Goal: Task Accomplishment & Management: Manage account settings

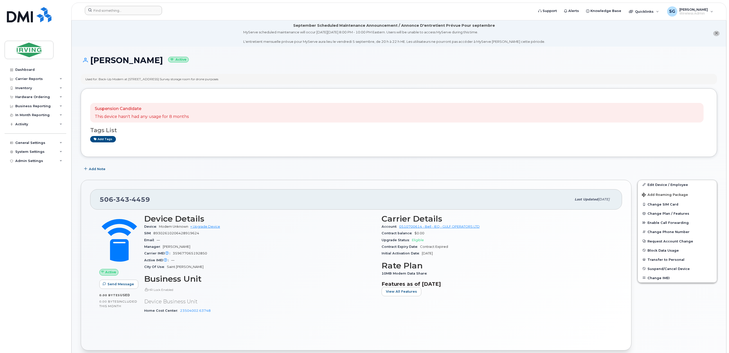
scroll to position [115, 0]
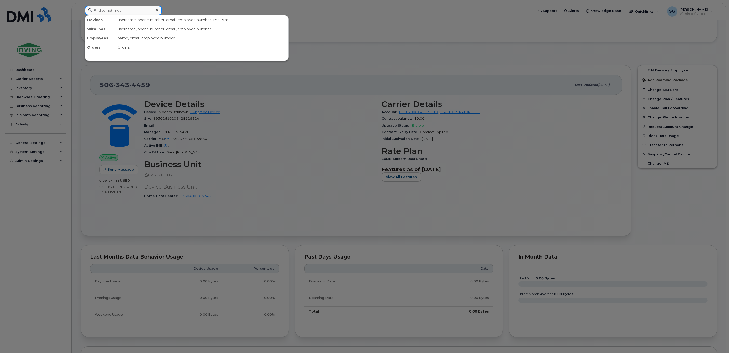
click at [99, 6] on input at bounding box center [123, 10] width 77 height 9
paste input "5063804716"
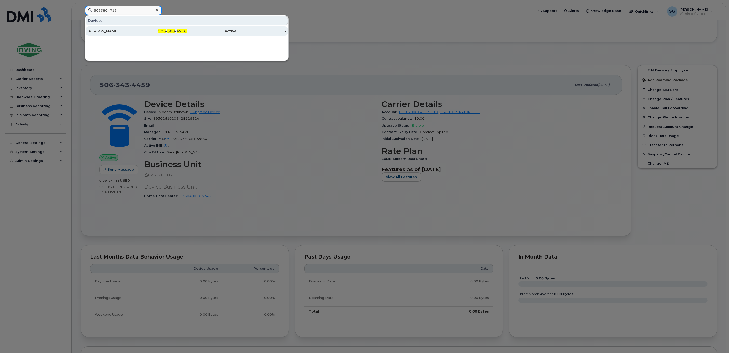
type input "5063804716"
click at [114, 32] on div "[PERSON_NAME]" at bounding box center [113, 31] width 50 height 5
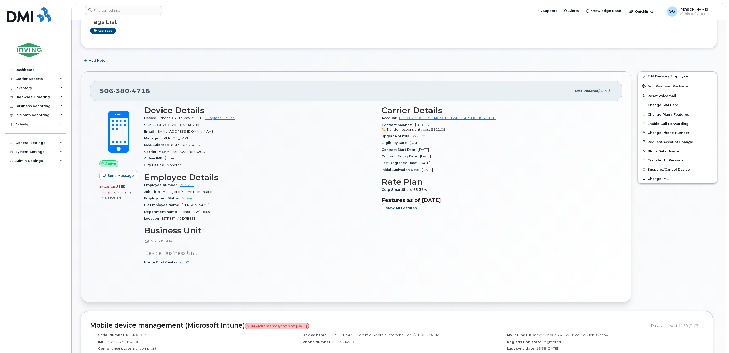
scroll to position [229, 0]
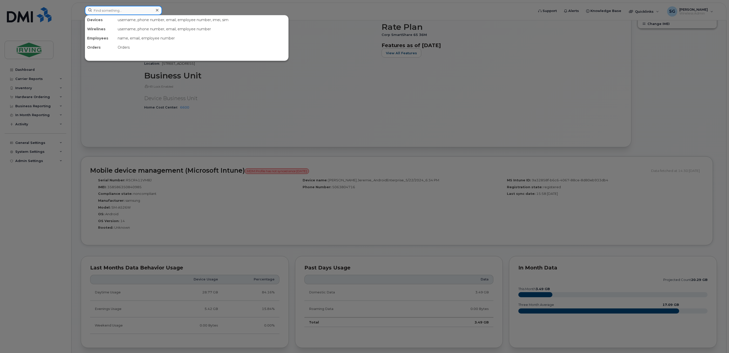
click at [117, 9] on input at bounding box center [123, 10] width 77 height 9
paste input "5063433667"
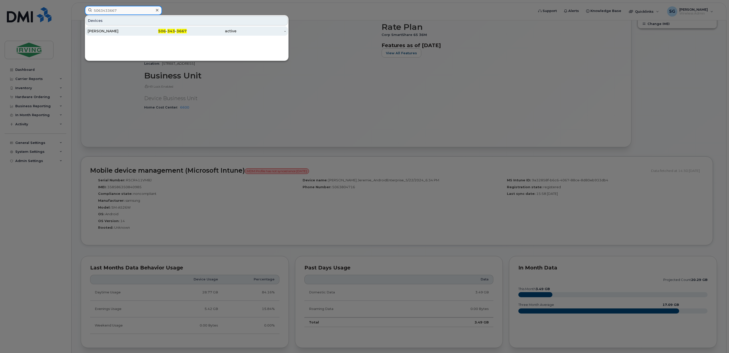
type input "5063433667"
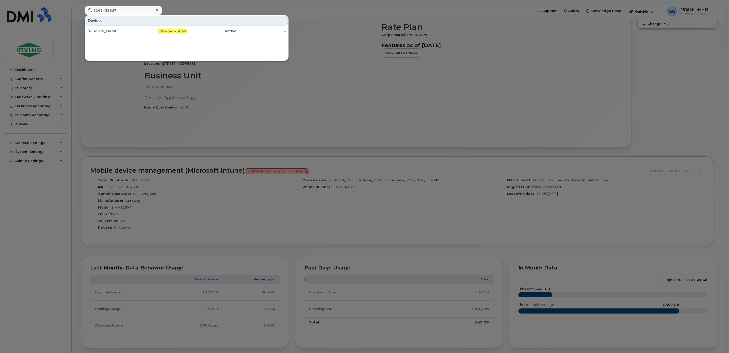
drag, startPoint x: 116, startPoint y: 34, endPoint x: 233, endPoint y: 109, distance: 139.5
click at [116, 34] on div "[PERSON_NAME]" at bounding box center [113, 30] width 50 height 9
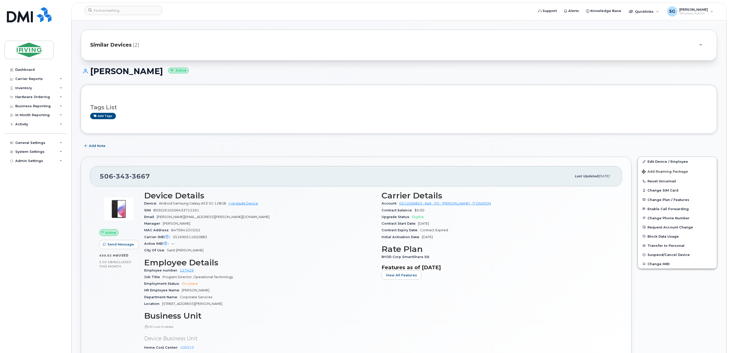
scroll to position [76, 0]
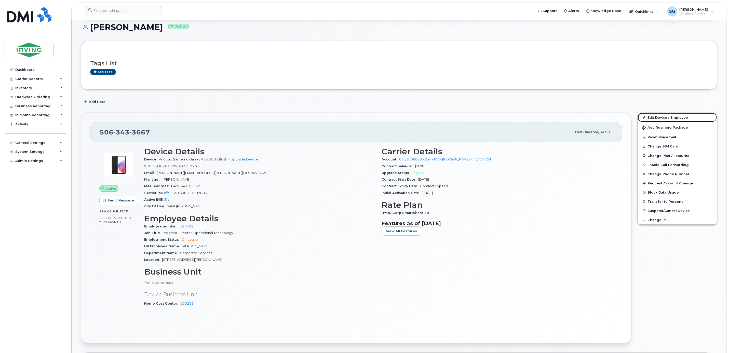
drag, startPoint x: 657, startPoint y: 118, endPoint x: 622, endPoint y: 143, distance: 42.3
click at [657, 118] on link "Edit Device / Employee" at bounding box center [677, 117] width 79 height 9
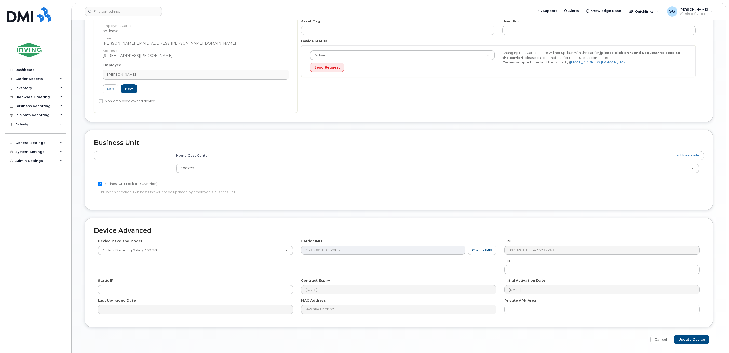
scroll to position [154, 0]
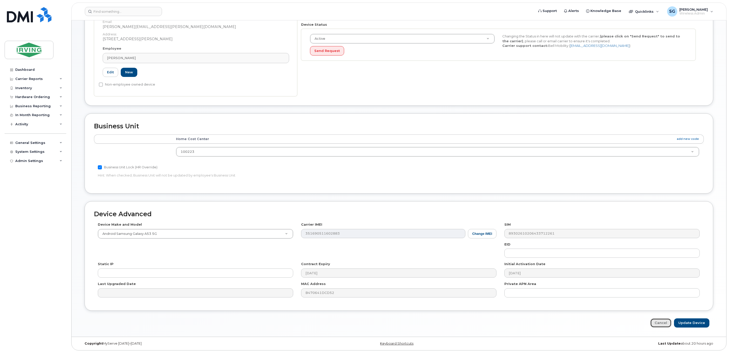
click at [670, 326] on link "Cancel" at bounding box center [660, 322] width 21 height 9
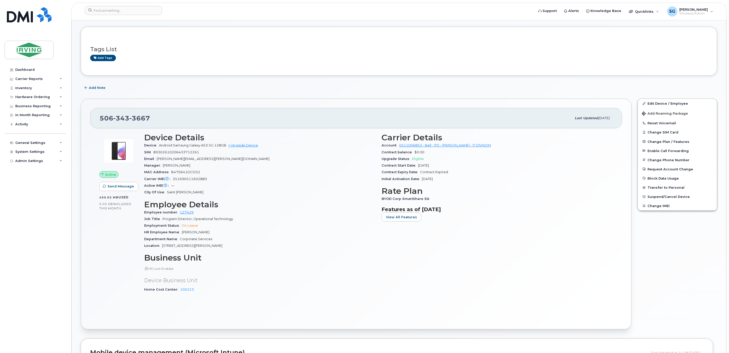
scroll to position [115, 0]
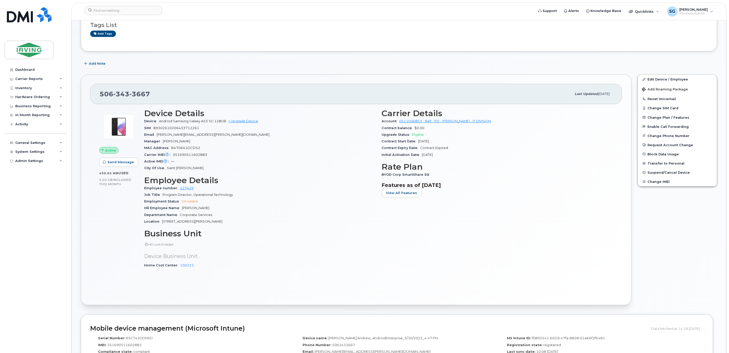
click at [193, 202] on span "On-Leave" at bounding box center [190, 201] width 16 height 4
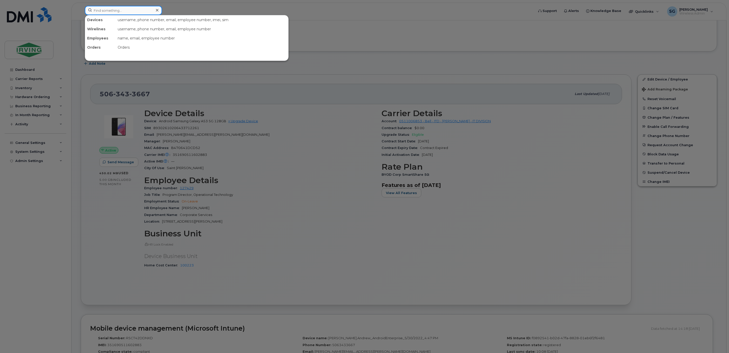
click at [111, 12] on input at bounding box center [123, 10] width 77 height 9
paste input "7824096296"
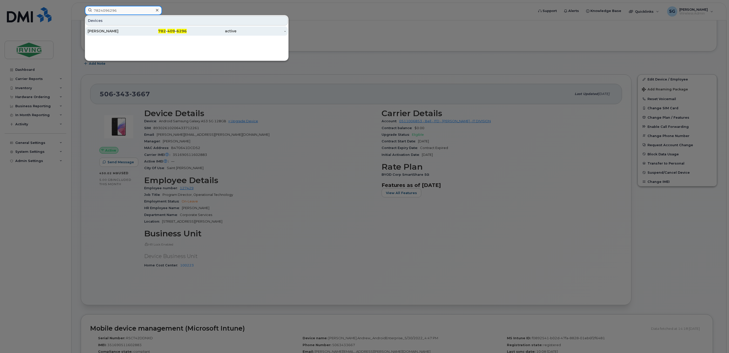
type input "7824096296"
click at [111, 29] on div "Myke Leppard" at bounding box center [113, 30] width 50 height 9
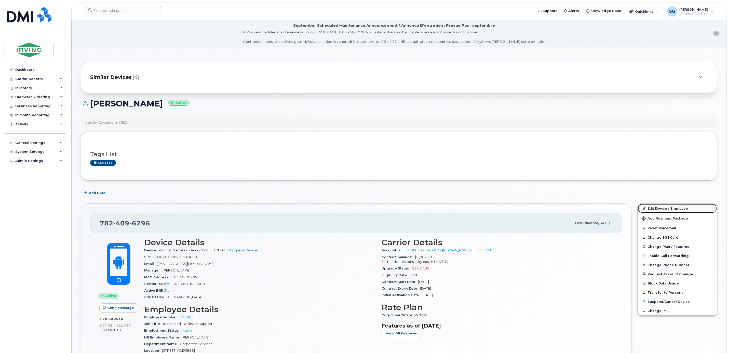
click at [664, 208] on link "Edit Device / Employee" at bounding box center [677, 208] width 79 height 9
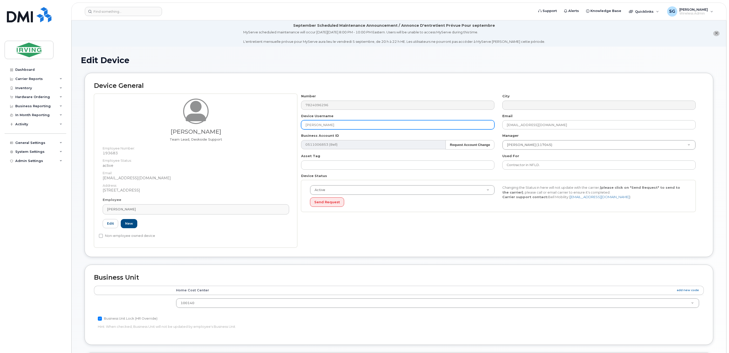
click at [332, 124] on input "Myke Leppard" at bounding box center [397, 124] width 193 height 9
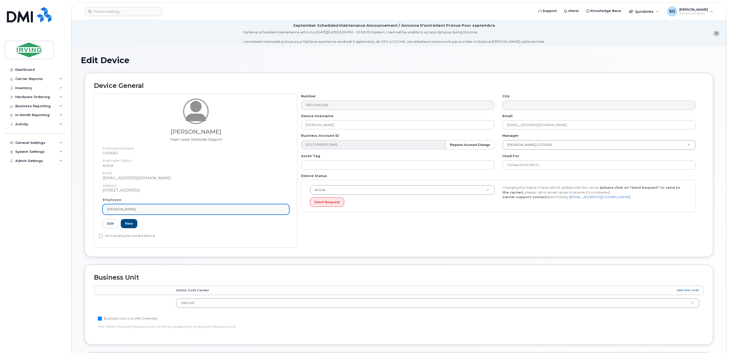
click at [139, 211] on div "Myke Leppard" at bounding box center [196, 209] width 178 height 5
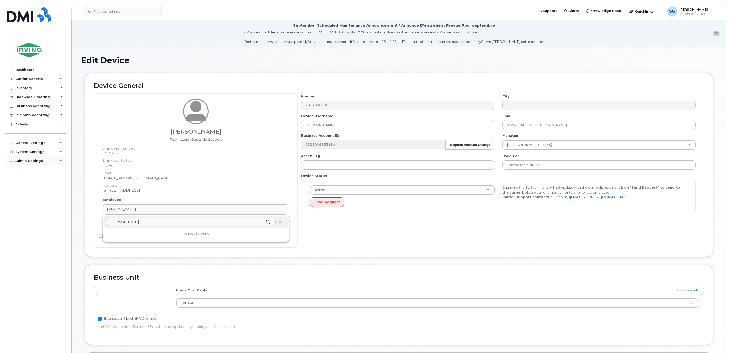
type input "brian rossit"
drag, startPoint x: 418, startPoint y: 61, endPoint x: 420, endPoint y: 62, distance: 2.9
click at [418, 61] on h1 "Edit Device" at bounding box center [399, 60] width 636 height 9
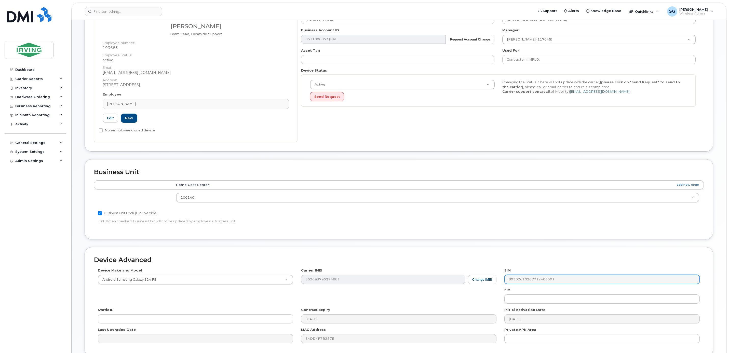
scroll to position [154, 0]
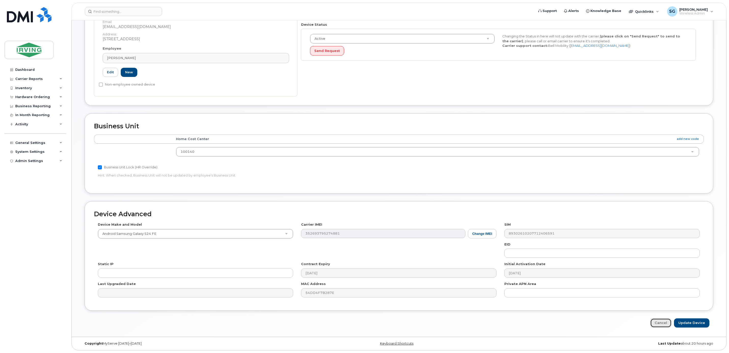
click at [664, 320] on link "Cancel" at bounding box center [660, 322] width 21 height 9
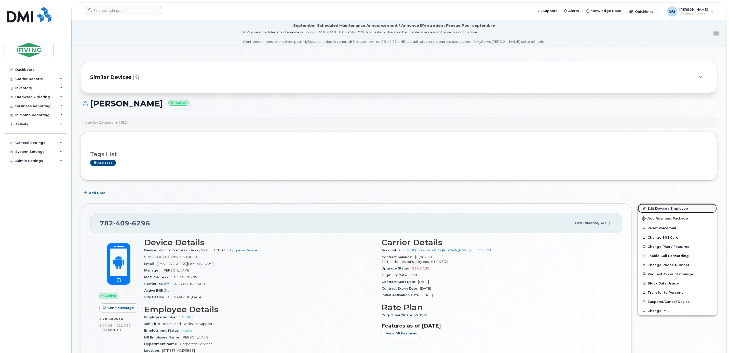
click at [656, 212] on link "Edit Device / Employee" at bounding box center [677, 208] width 79 height 9
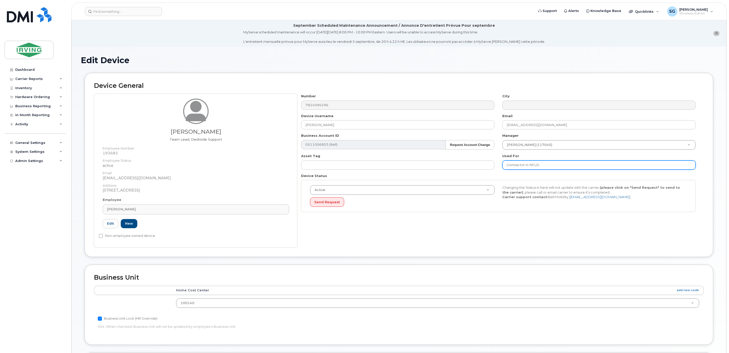
click at [549, 167] on input "Contractor in NFLD." at bounding box center [598, 165] width 193 height 9
type input "Contractor in NFLD ([PERSON_NAME])"
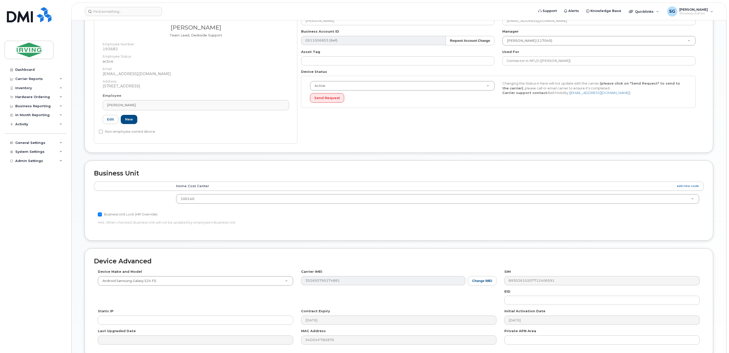
scroll to position [154, 0]
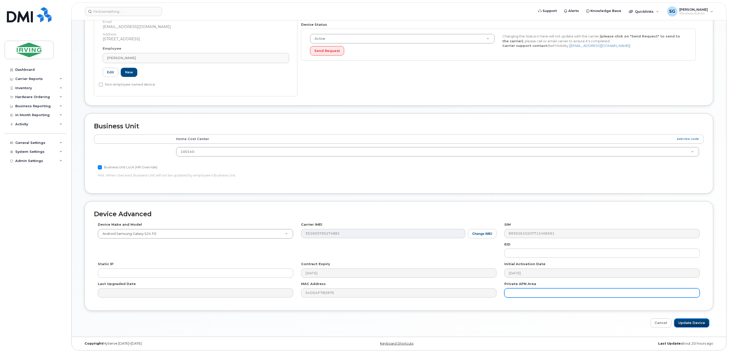
drag, startPoint x: 685, startPoint y: 322, endPoint x: 635, endPoint y: 290, distance: 58.9
click at [685, 323] on input "Update Device" at bounding box center [691, 322] width 35 height 9
type input "Saving..."
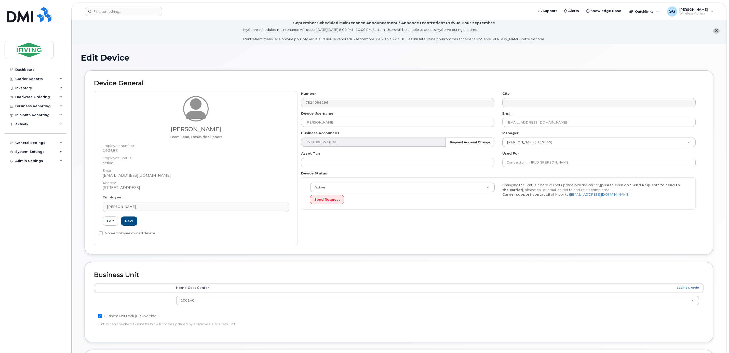
scroll to position [0, 0]
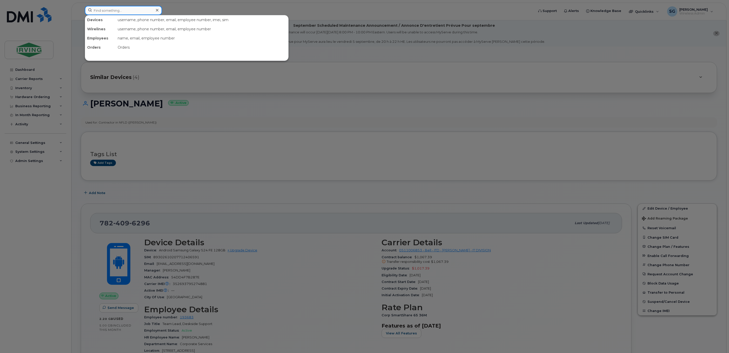
click at [112, 13] on input at bounding box center [123, 10] width 77 height 9
paste input "5063497986"
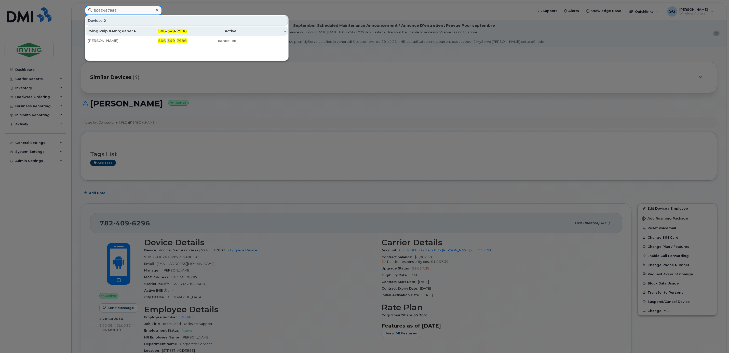
type input "5063497986"
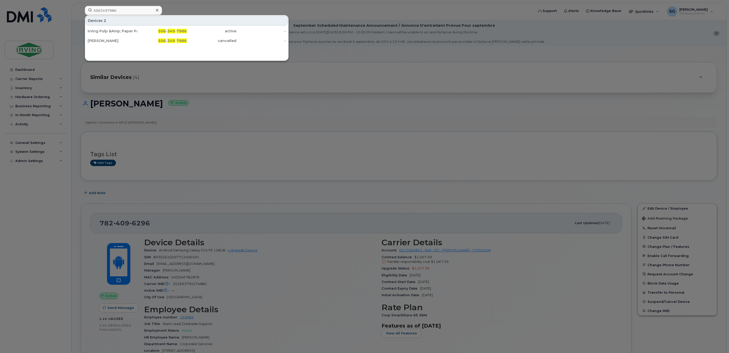
drag, startPoint x: 113, startPoint y: 29, endPoint x: 262, endPoint y: 111, distance: 170.4
click at [113, 29] on div "Irving Pulp &Amp; Paper Pager Demo" at bounding box center [113, 30] width 50 height 9
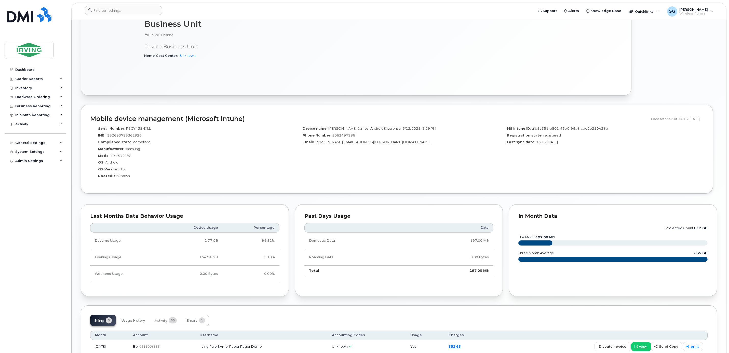
scroll to position [420, 0]
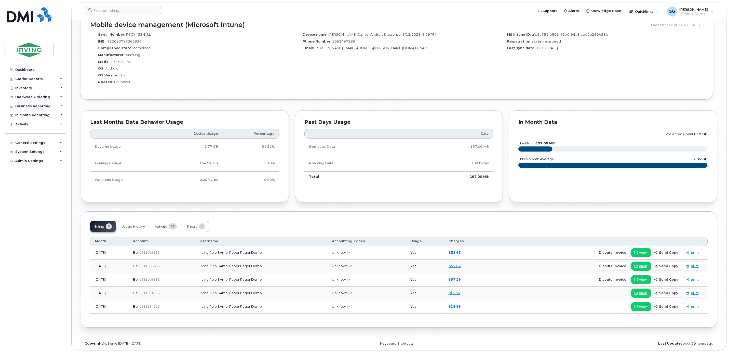
drag, startPoint x: 165, startPoint y: 229, endPoint x: 202, endPoint y: 239, distance: 38.7
click at [165, 229] on button "Activity 55" at bounding box center [166, 226] width 30 height 11
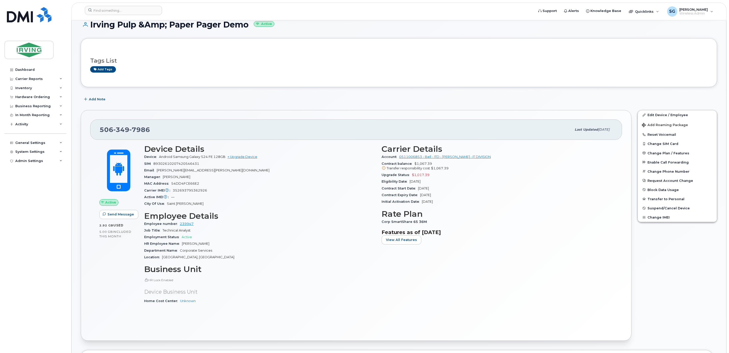
scroll to position [0, 0]
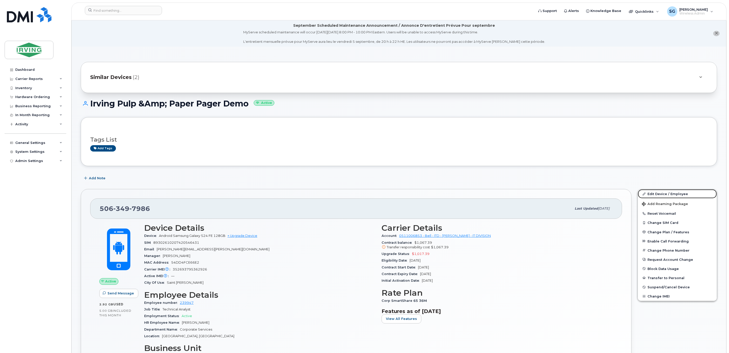
drag, startPoint x: 663, startPoint y: 193, endPoint x: 655, endPoint y: 186, distance: 10.7
click at [663, 193] on link "Edit Device / Employee" at bounding box center [677, 193] width 79 height 9
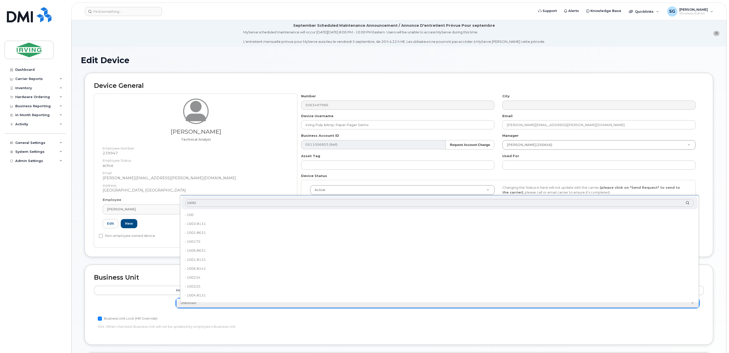
type input "100923"
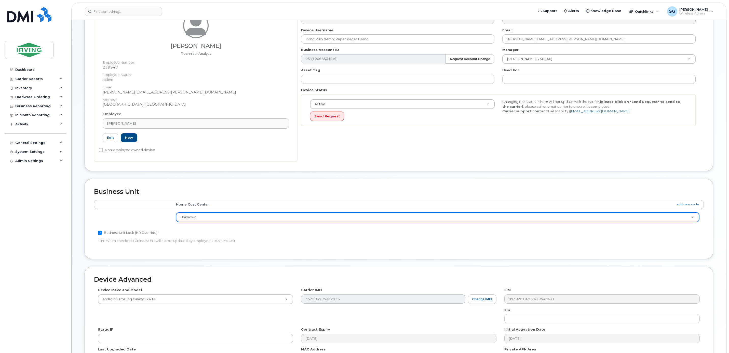
scroll to position [154, 0]
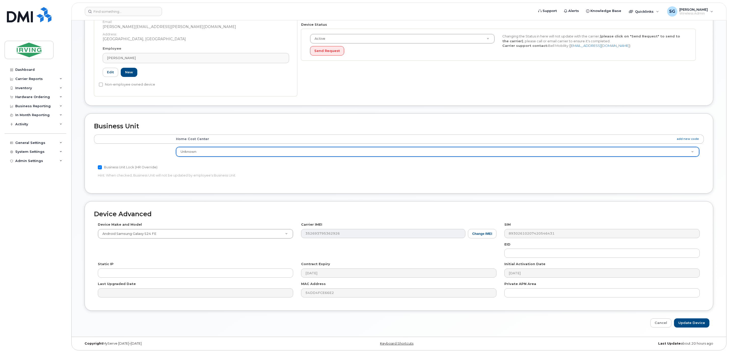
click at [666, 327] on div "Edit Device Device General [PERSON_NAME] Technical Analyst Employee Number: 239…" at bounding box center [399, 116] width 655 height 442
click at [665, 325] on link "Cancel" at bounding box center [660, 322] width 21 height 9
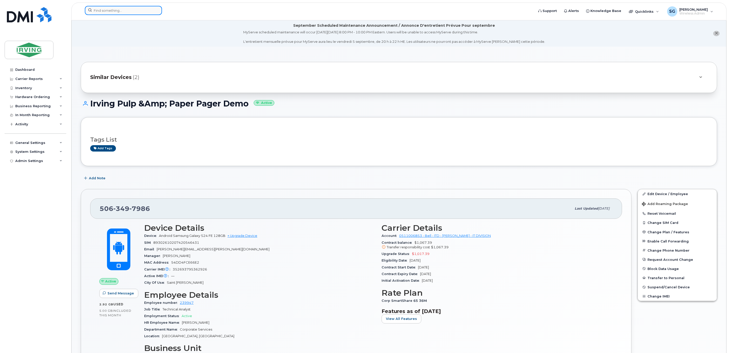
click at [112, 11] on input at bounding box center [123, 10] width 77 height 9
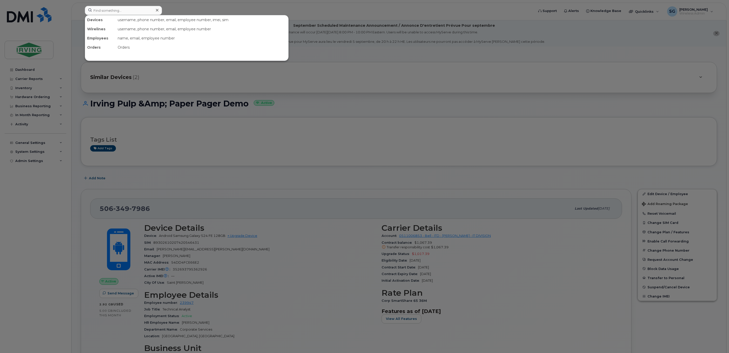
drag, startPoint x: 21, startPoint y: 70, endPoint x: 428, endPoint y: 78, distance: 407.5
click at [439, 77] on div at bounding box center [364, 176] width 729 height 353
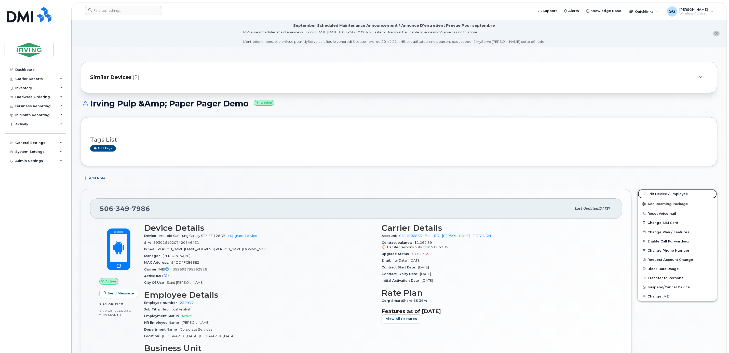
drag, startPoint x: 661, startPoint y: 192, endPoint x: 552, endPoint y: 186, distance: 109.4
click at [661, 192] on link "Edit Device / Employee" at bounding box center [677, 193] width 79 height 9
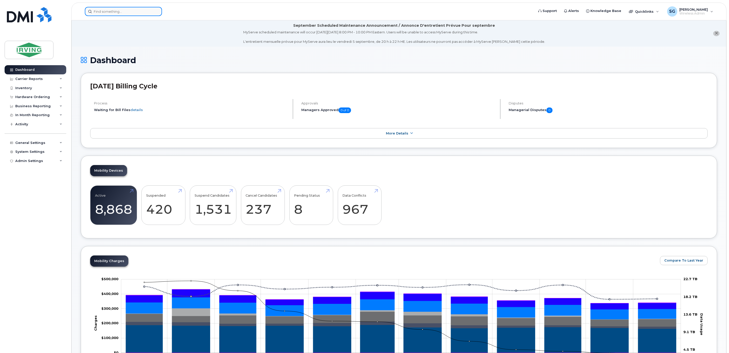
click at [105, 12] on input at bounding box center [123, 11] width 77 height 9
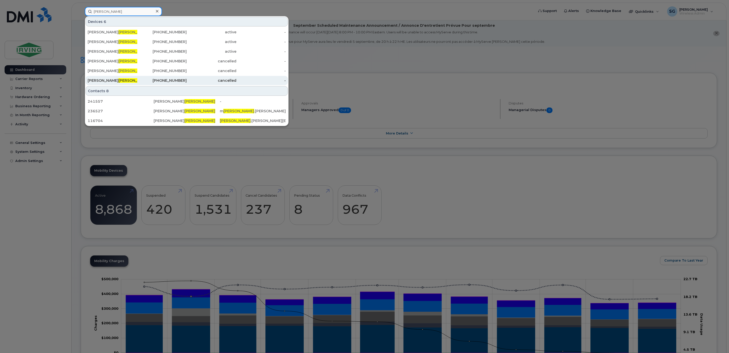
type input "[PERSON_NAME]"
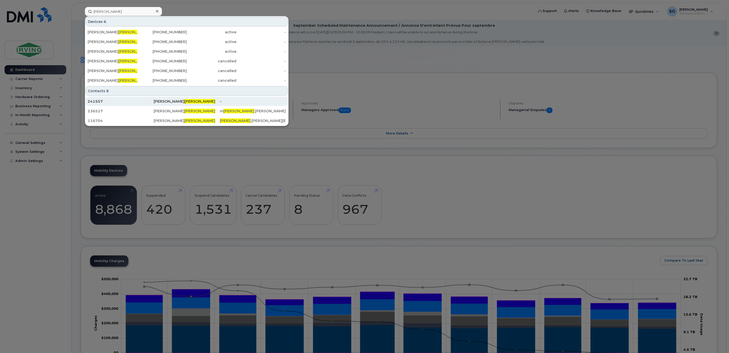
drag, startPoint x: 103, startPoint y: 80, endPoint x: 202, endPoint y: 97, distance: 100.0
click at [118, 80] on span "[PERSON_NAME]" at bounding box center [133, 80] width 31 height 5
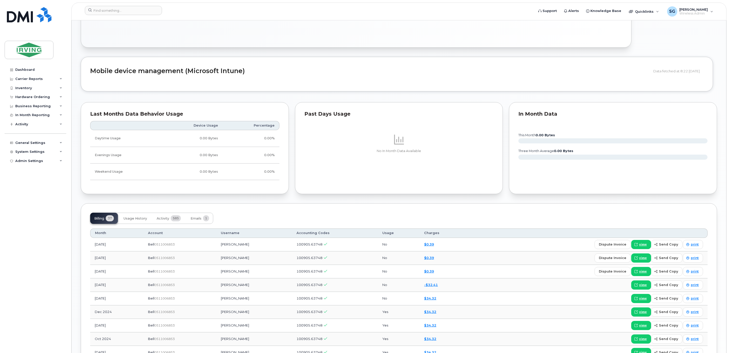
scroll to position [459, 0]
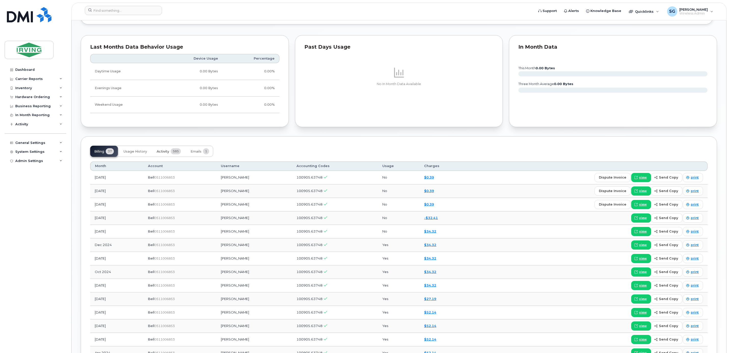
click at [165, 154] on span "Activity" at bounding box center [163, 152] width 12 height 4
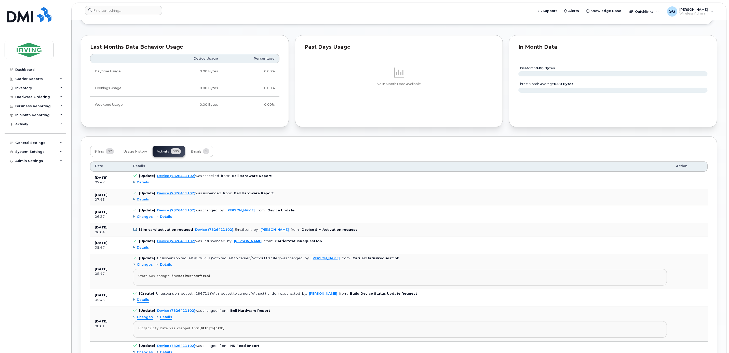
click at [165, 219] on span "Details" at bounding box center [166, 217] width 12 height 5
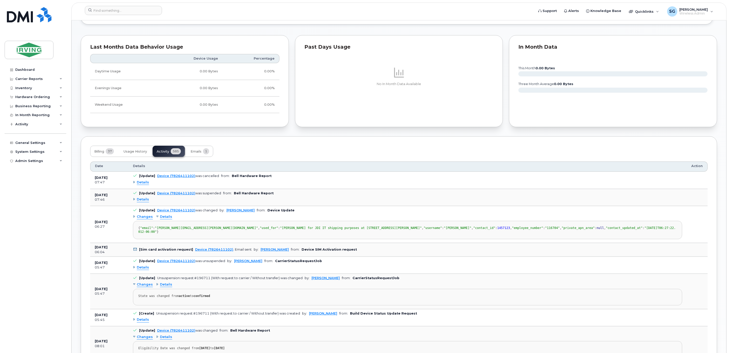
click at [165, 219] on span "Details" at bounding box center [166, 217] width 12 height 5
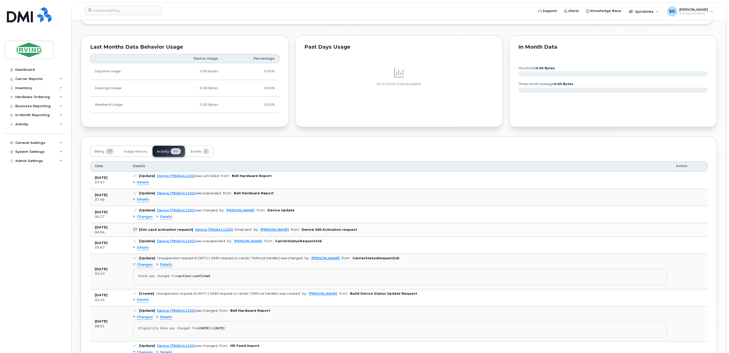
click at [147, 219] on span "Changes" at bounding box center [145, 217] width 16 height 5
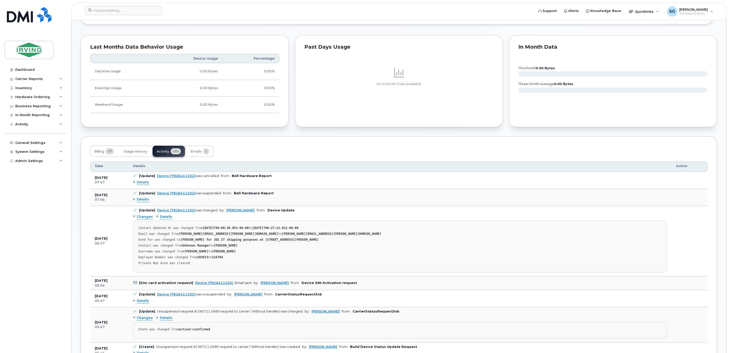
click at [147, 219] on span "Changes" at bounding box center [145, 217] width 16 height 5
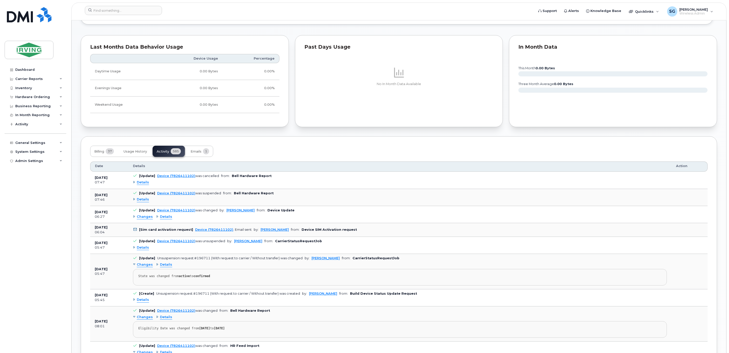
click at [142, 202] on span "Details" at bounding box center [143, 199] width 12 height 5
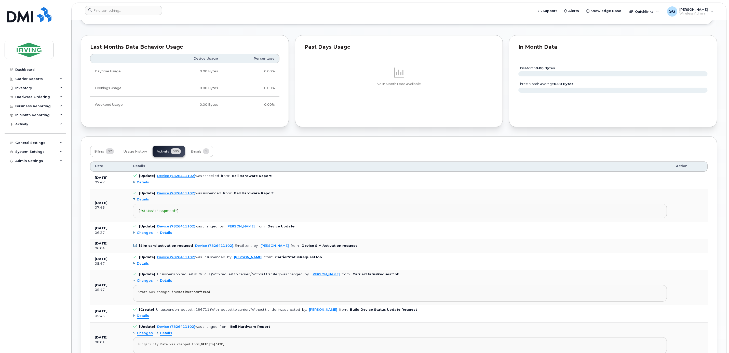
click at [142, 202] on span "Details" at bounding box center [143, 199] width 12 height 5
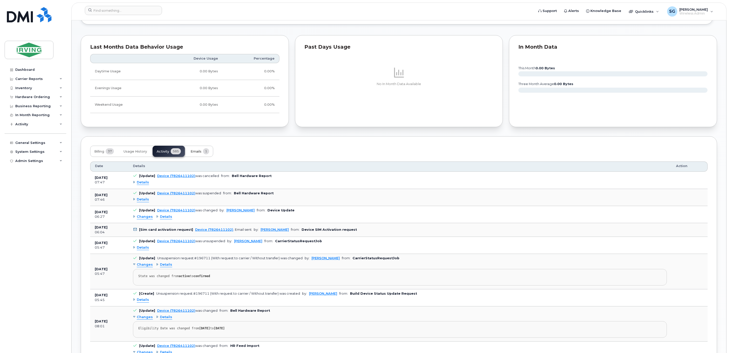
drag, startPoint x: 199, startPoint y: 154, endPoint x: 202, endPoint y: 160, distance: 7.0
click at [199, 154] on span "Emails" at bounding box center [196, 152] width 11 height 4
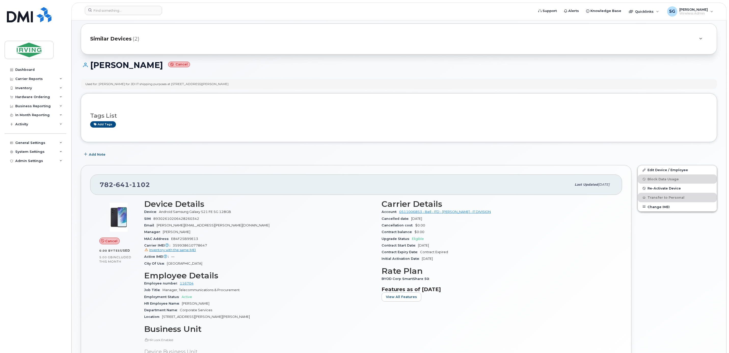
scroll to position [0, 0]
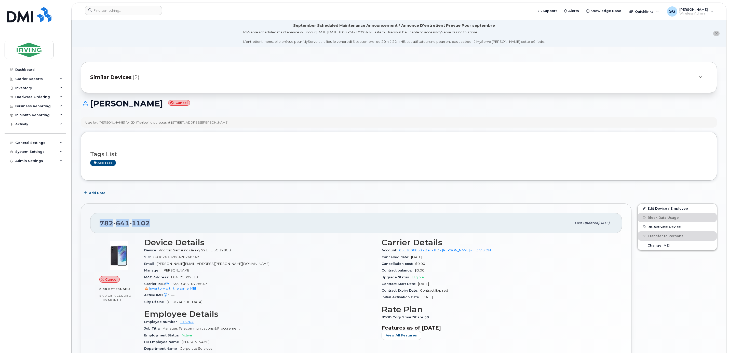
drag, startPoint x: 154, startPoint y: 226, endPoint x: 102, endPoint y: 225, distance: 52.0
click at [102, 225] on div "782 641 1102" at bounding box center [336, 223] width 472 height 11
copy span "782 641 1102"
click at [136, 78] on span "(2)" at bounding box center [136, 77] width 7 height 7
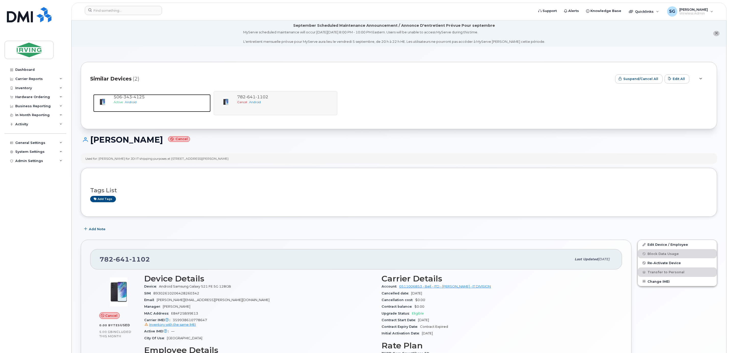
drag, startPoint x: 124, startPoint y: 95, endPoint x: 263, endPoint y: 145, distance: 147.5
click at [124, 95] on span "343" at bounding box center [127, 97] width 10 height 5
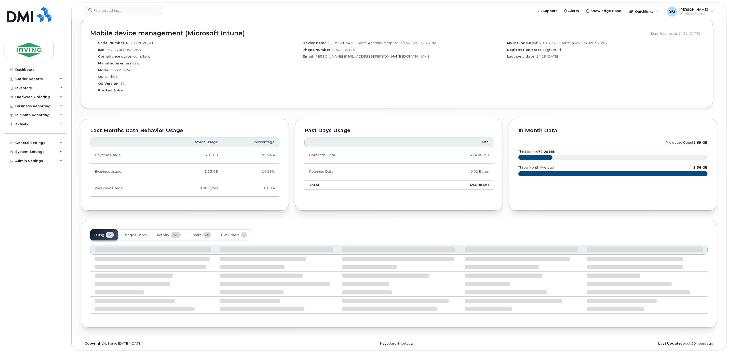
scroll to position [223, 0]
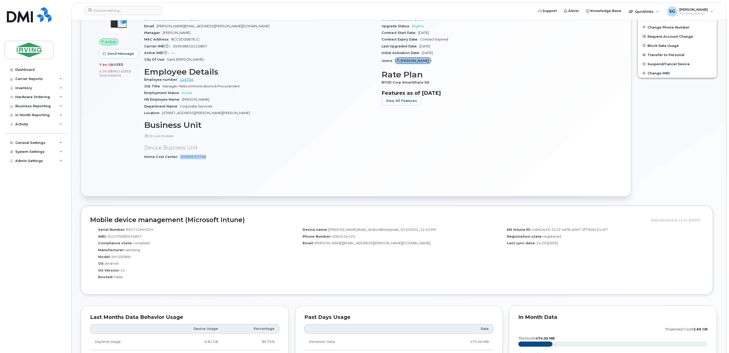
drag, startPoint x: 220, startPoint y: 160, endPoint x: 180, endPoint y: 161, distance: 40.3
click at [180, 160] on div "Home Cost Center 100905.63748" at bounding box center [259, 157] width 231 height 7
copy link "100905.63748"
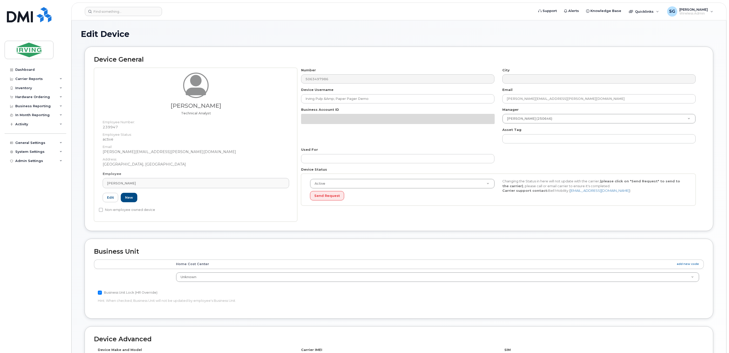
click at [219, 255] on h2 "Business Unit" at bounding box center [399, 251] width 610 height 7
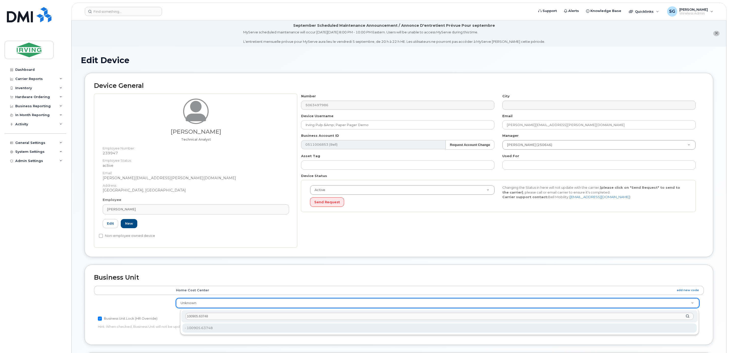
type input "100905.63748"
type input "4316450"
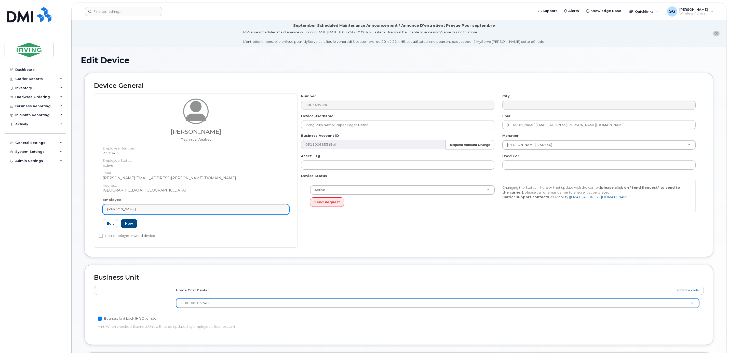
click at [138, 211] on div "[PERSON_NAME]" at bounding box center [196, 209] width 178 height 5
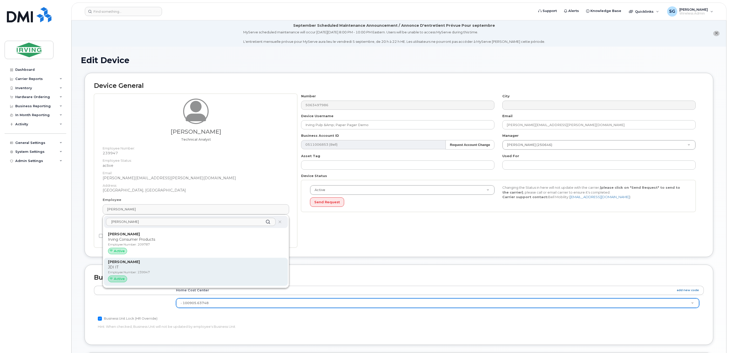
type input "[PERSON_NAME]"
click at [113, 274] on p "Employee Number: 239947" at bounding box center [196, 272] width 176 height 5
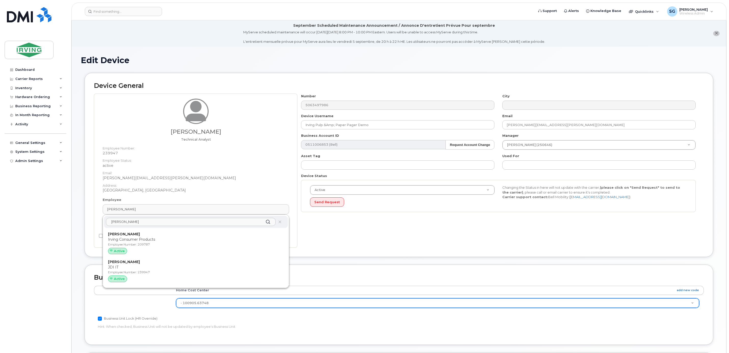
type input "[PERSON_NAME]"
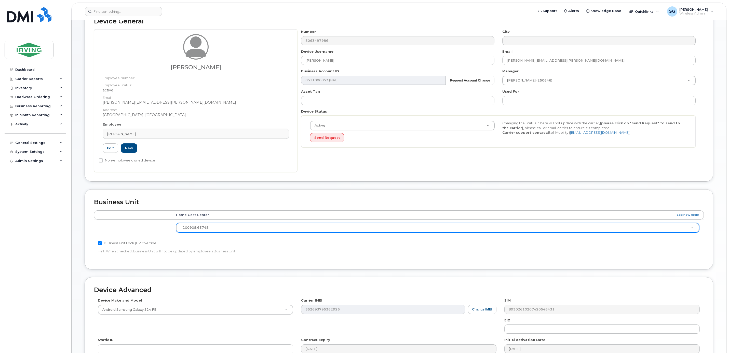
scroll to position [142, 0]
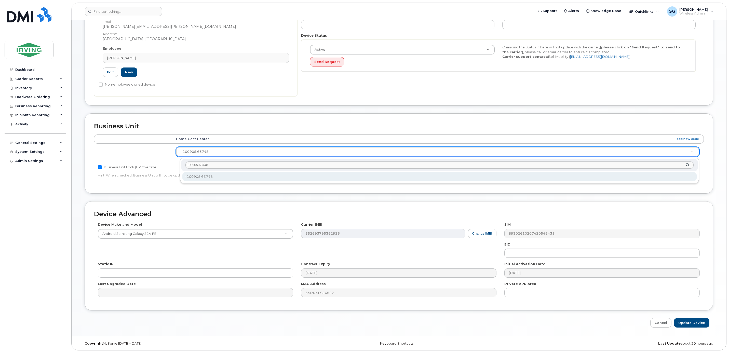
type input "100905.63748"
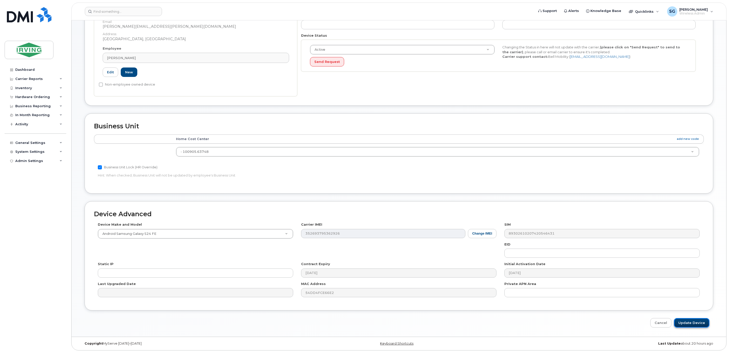
click at [692, 322] on input "Update Device" at bounding box center [691, 322] width 35 height 9
type input "Saving..."
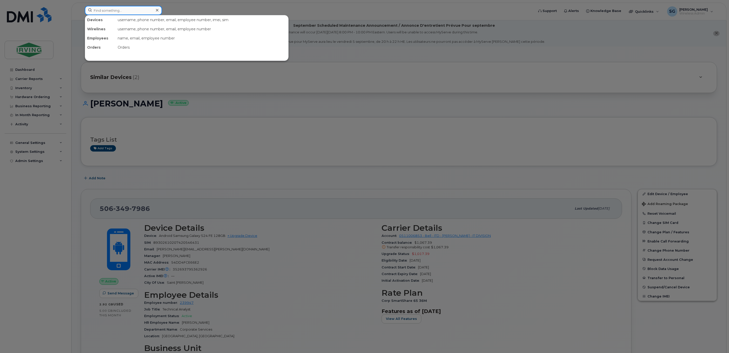
click at [109, 12] on input at bounding box center [123, 10] width 77 height 9
paste input "5063497986"
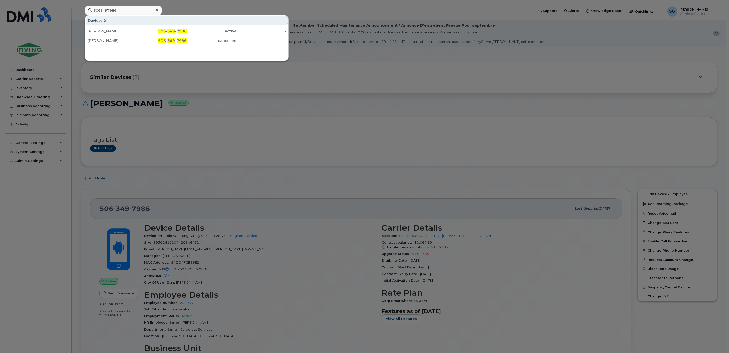
click at [305, 173] on div at bounding box center [364, 176] width 729 height 353
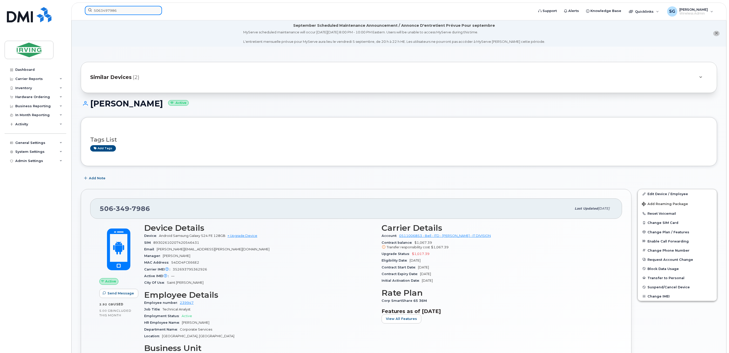
click at [141, 10] on input "5063497986" at bounding box center [123, 10] width 77 height 9
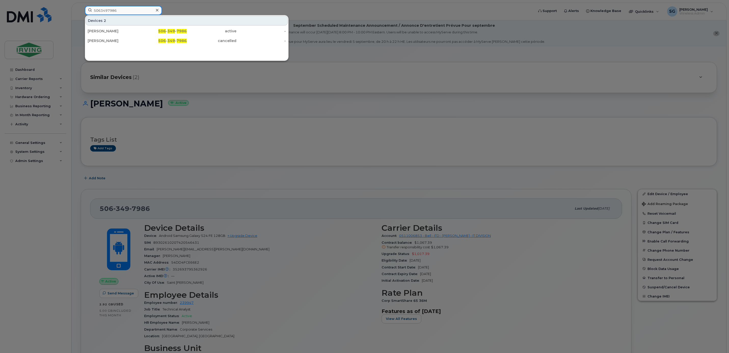
paste input "5063430924"
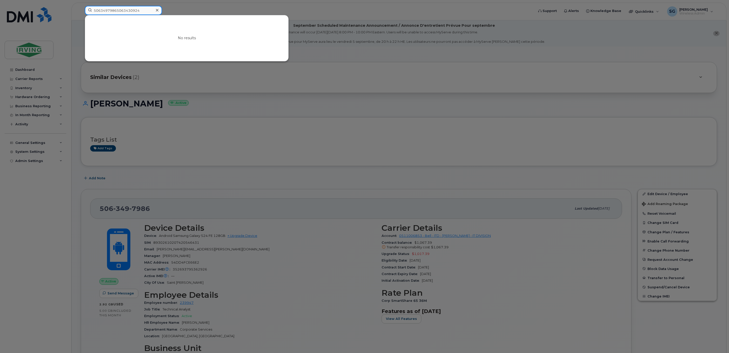
drag, startPoint x: 144, startPoint y: 12, endPoint x: 92, endPoint y: 12, distance: 52.7
click at [92, 12] on input "50634979865063430924" at bounding box center [123, 10] width 77 height 9
paste input
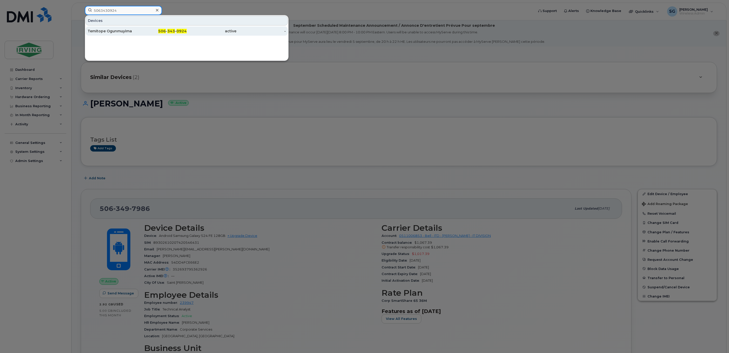
type input "5063430924"
click at [109, 31] on div "Temitope Ogunmuyima" at bounding box center [113, 31] width 50 height 5
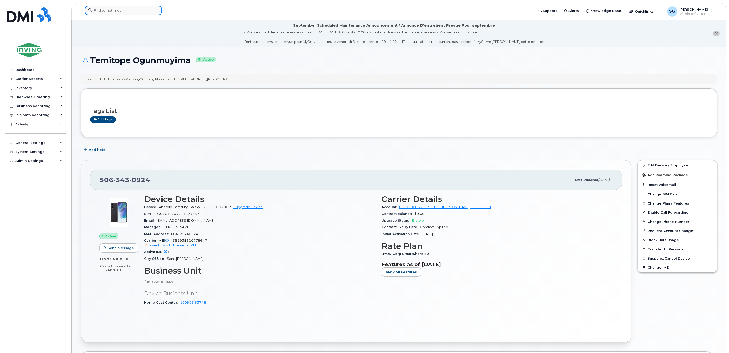
click at [107, 11] on input at bounding box center [123, 10] width 77 height 9
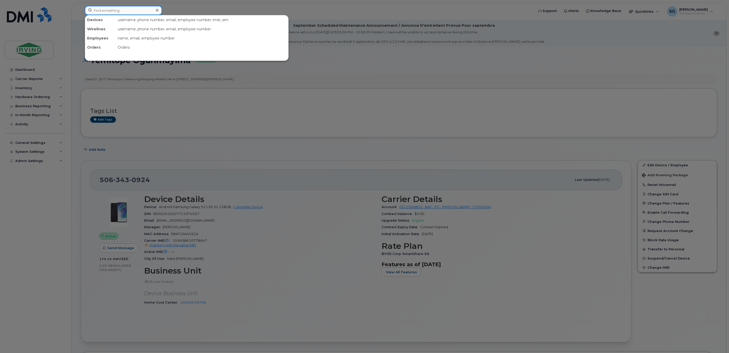
paste input "7826403669"
type input "7826403669"
click div "[PERSON_NAME]"
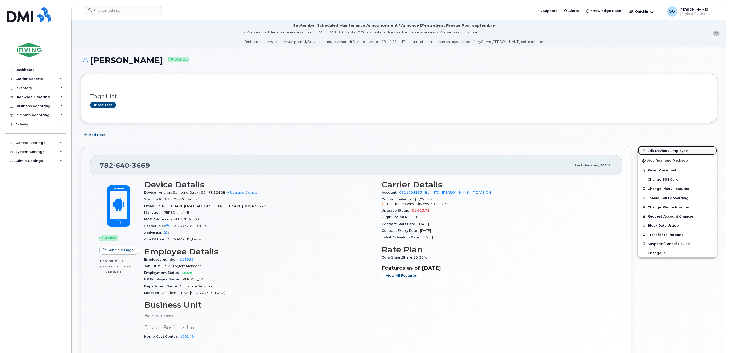
drag, startPoint x: 656, startPoint y: 153, endPoint x: 642, endPoint y: 152, distance: 13.8
click at [656, 153] on link "Edit Device / Employee" at bounding box center [677, 150] width 79 height 9
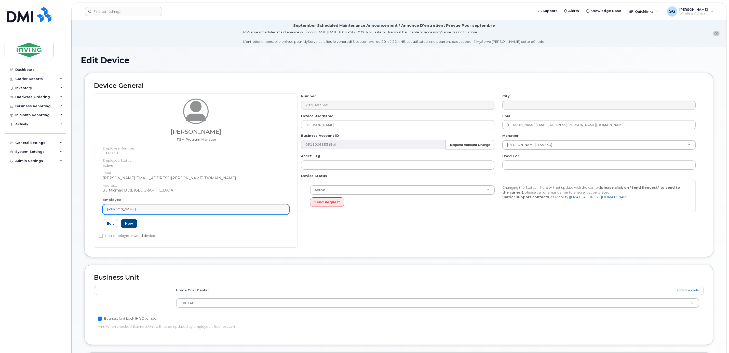
click at [124, 207] on div "[PERSON_NAME]" at bounding box center [196, 209] width 178 height 5
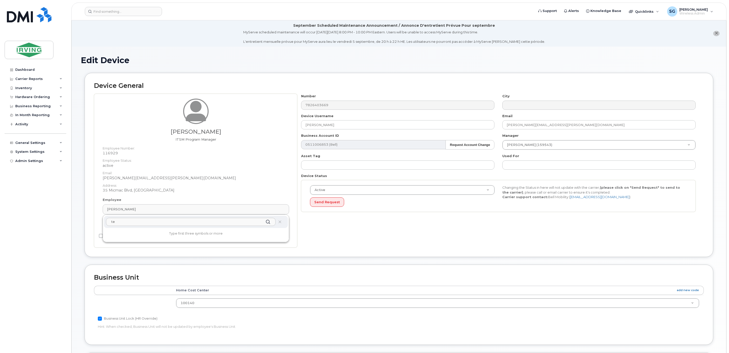
type input "t"
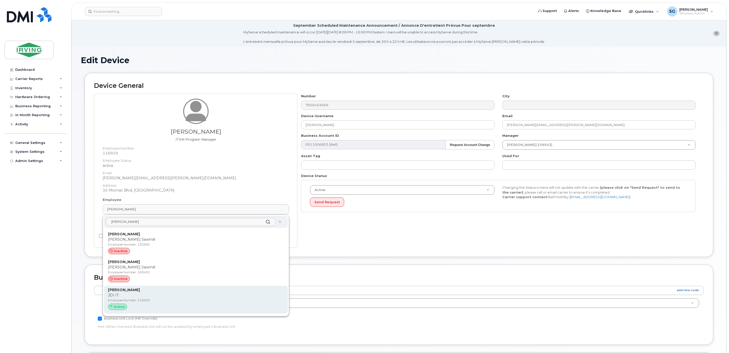
type input "[PERSON_NAME]"
click p "JDI IT"
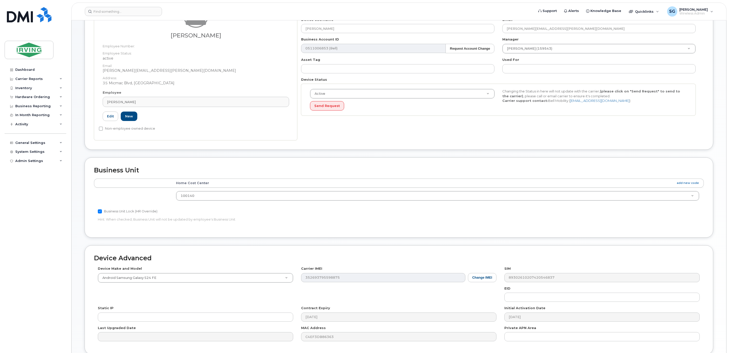
scroll to position [142, 0]
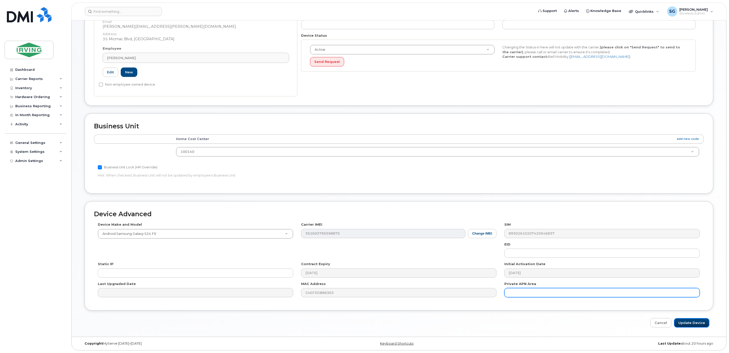
drag, startPoint x: 692, startPoint y: 324, endPoint x: 648, endPoint y: 291, distance: 55.2
click input "Update Device"
type input "Saving..."
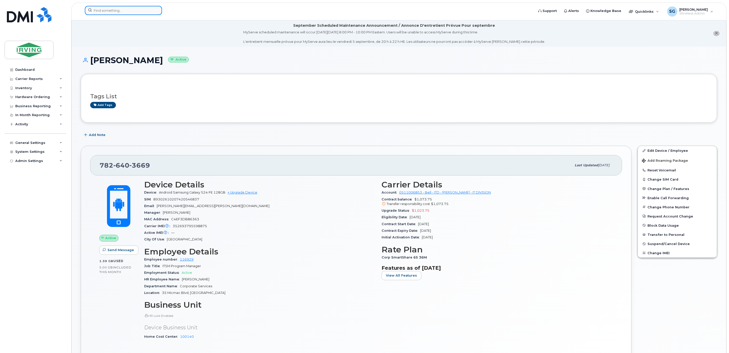
click input
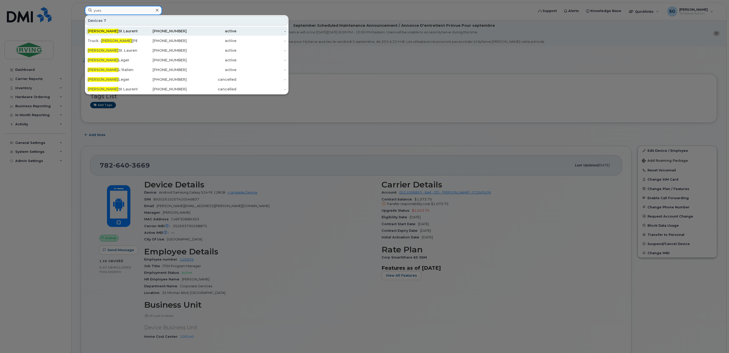
type input "yves"
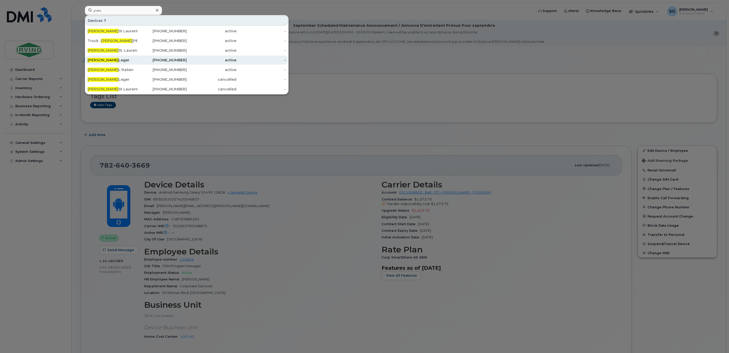
drag, startPoint x: 116, startPoint y: 32, endPoint x: 167, endPoint y: 57, distance: 56.1
click div "Yves St Laurent"
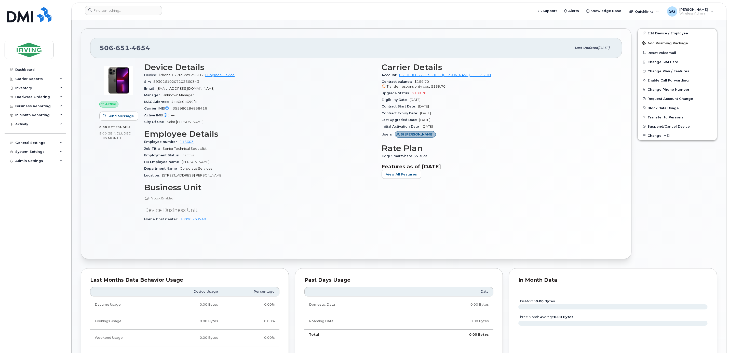
scroll to position [38, 0]
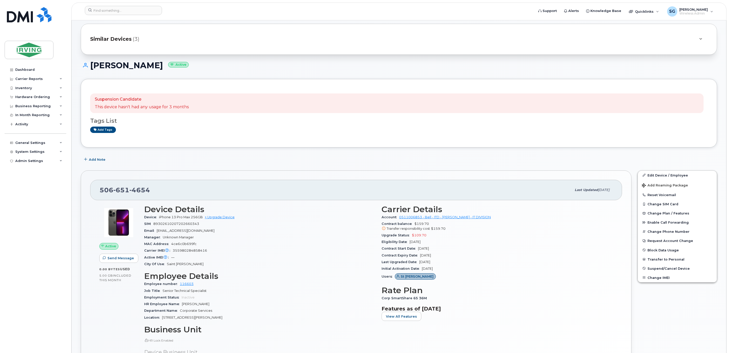
click at [130, 37] on span "Similar Devices" at bounding box center [111, 38] width 42 height 7
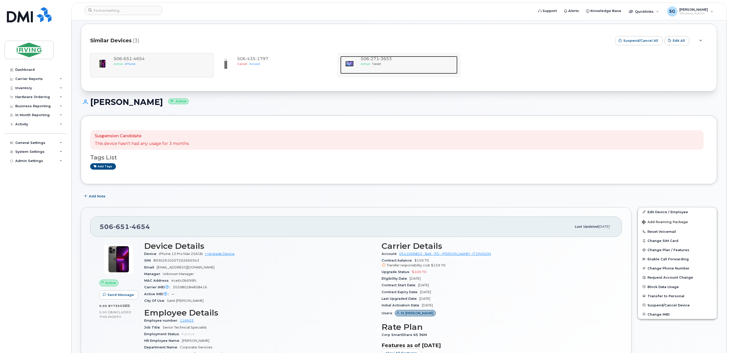
click at [382, 61] on span "3653" at bounding box center [385, 58] width 13 height 5
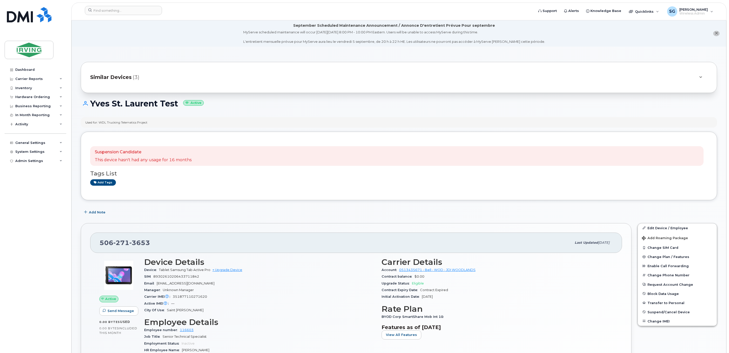
click at [122, 77] on span "Similar Devices" at bounding box center [111, 77] width 42 height 7
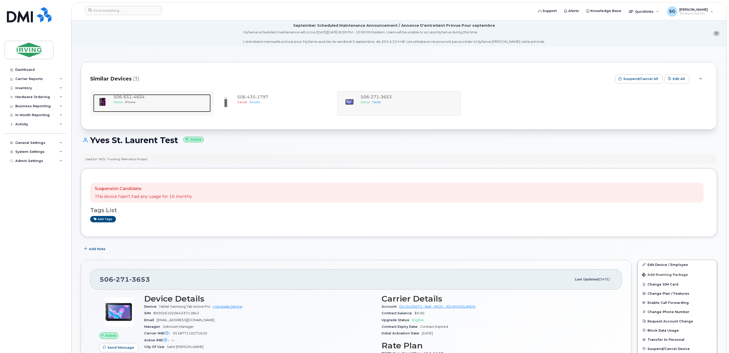
click at [128, 98] on span "651" at bounding box center [127, 97] width 10 height 5
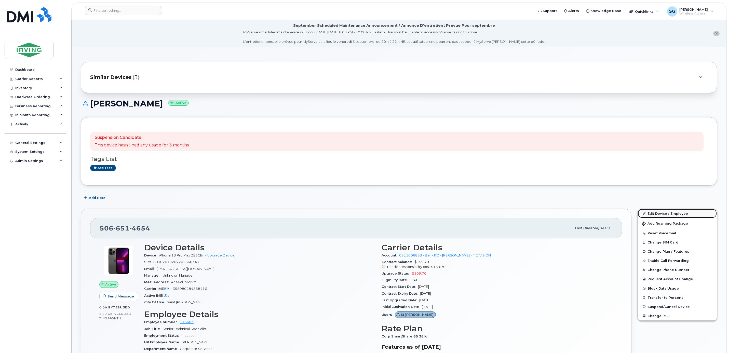
click at [670, 216] on link "Edit Device / Employee" at bounding box center [677, 213] width 79 height 9
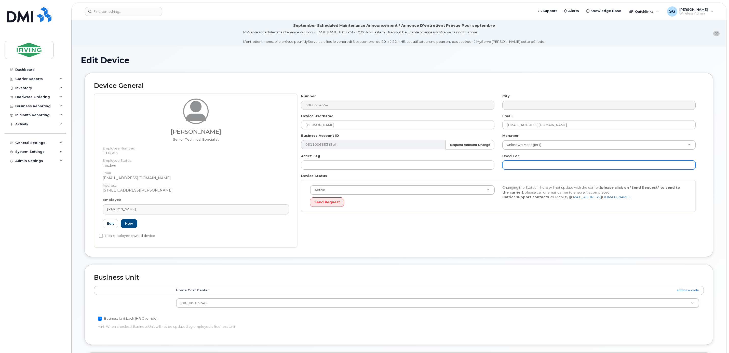
click at [517, 166] on input "text" at bounding box center [598, 165] width 193 height 9
click at [521, 164] on input "text" at bounding box center [598, 165] width 193 height 9
drag, startPoint x: 505, startPoint y: 165, endPoint x: 586, endPoint y: 167, distance: 80.3
click at [586, 167] on input "[PERSON_NAME]" at bounding box center [598, 165] width 193 height 9
type input "Device is still with Andrew McAloon"
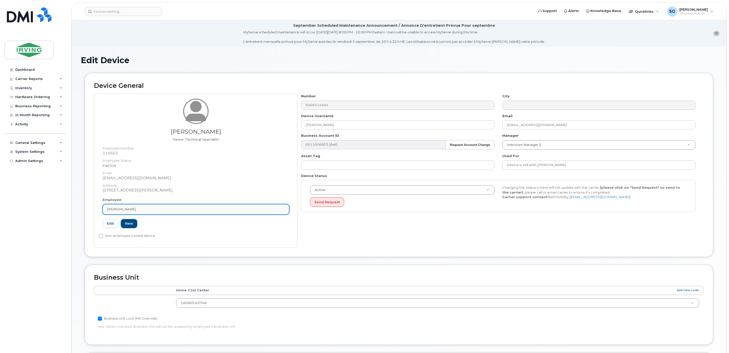
click at [138, 212] on link "[PERSON_NAME]" at bounding box center [196, 209] width 186 height 10
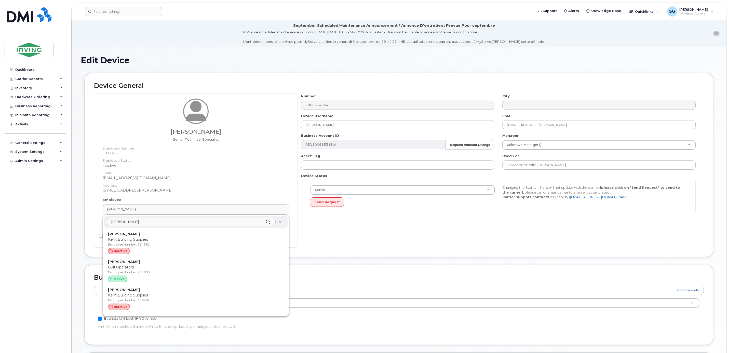
drag, startPoint x: 135, startPoint y: 221, endPoint x: 108, endPoint y: 221, distance: 26.8
click at [108, 221] on input "andrew" at bounding box center [191, 222] width 170 height 8
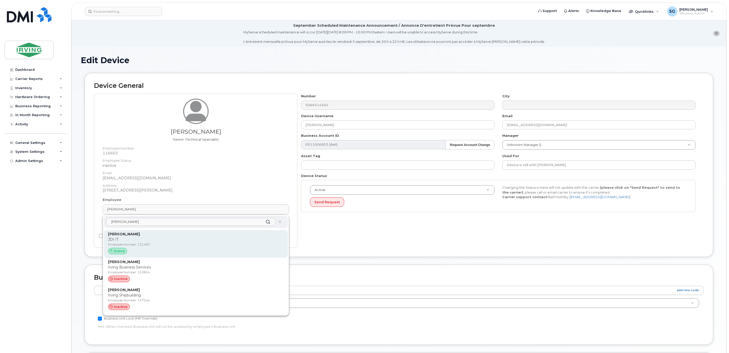
type input "mcaloon"
click at [119, 237] on div "Andrew McAloon JDI IT Employee Number: 121467 Active" at bounding box center [196, 244] width 176 height 25
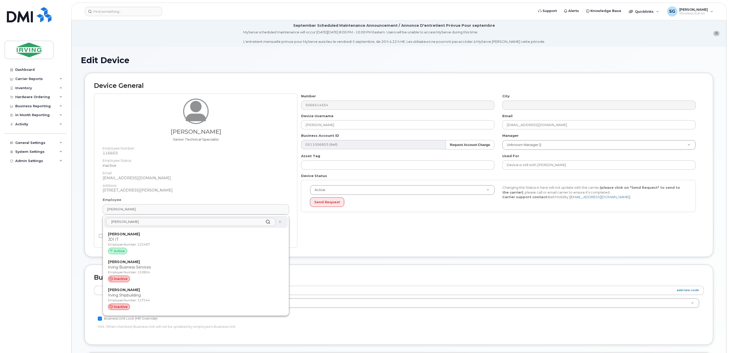
type input "121467"
type input "[PERSON_NAME]"
type input "[PERSON_NAME][EMAIL_ADDRESS][PERSON_NAME][DOMAIN_NAME]"
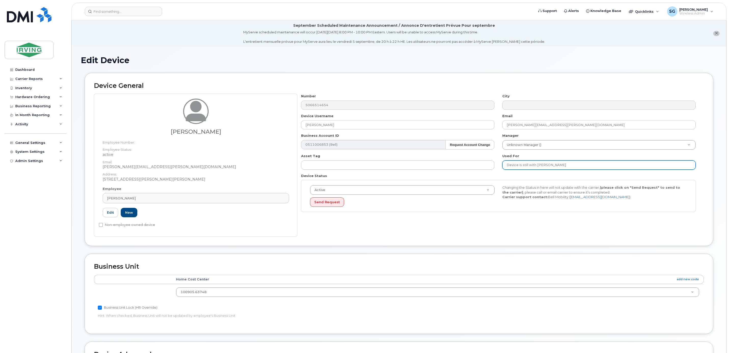
click at [565, 164] on input "Device is still with Andrew McAloon" at bounding box center [598, 165] width 193 height 9
click at [572, 165] on input "Device is still with Andrew McAloon" at bounding box center [598, 165] width 193 height 9
click at [506, 167] on input "Device is still with Andrew McAloon" at bounding box center [598, 165] width 193 height 9
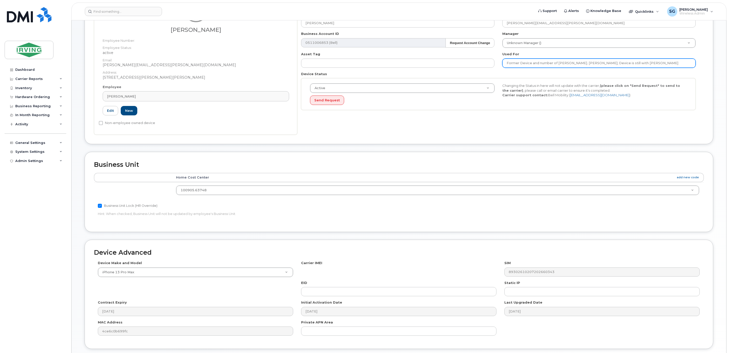
scroll to position [142, 0]
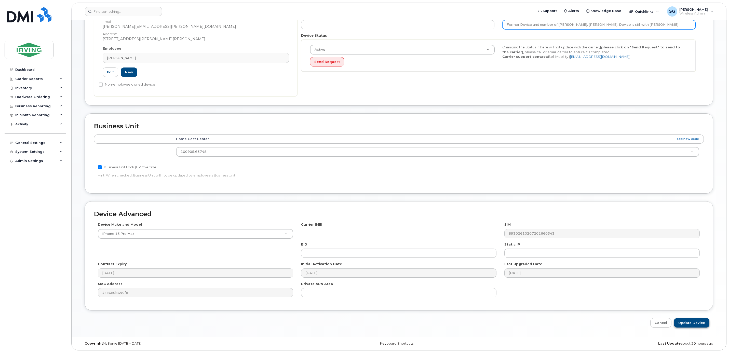
type input "Former Device and number of Yves St. Laurent; Device is still with Andrew McAlo…"
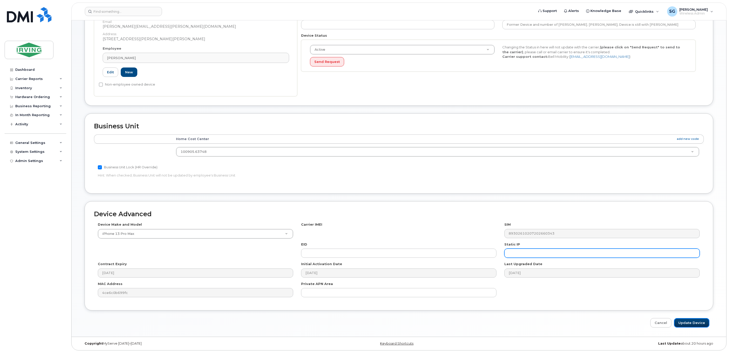
drag, startPoint x: 690, startPoint y: 323, endPoint x: 550, endPoint y: 251, distance: 157.8
click at [690, 323] on input "Update Device" at bounding box center [691, 322] width 35 height 9
type input "Saving..."
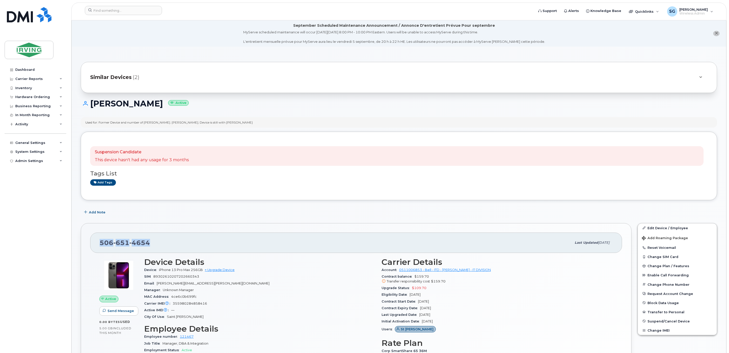
drag, startPoint x: 159, startPoint y: 249, endPoint x: 99, endPoint y: 246, distance: 60.4
click at [99, 246] on div "[PHONE_NUMBER] Last updated [DATE]" at bounding box center [356, 243] width 532 height 20
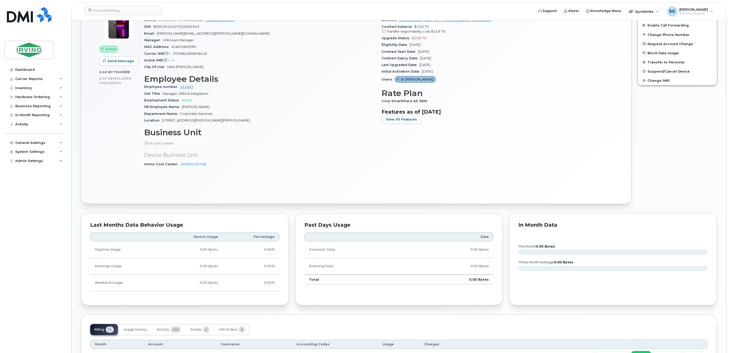
scroll to position [153, 0]
